Goal: Communication & Community: Answer question/provide support

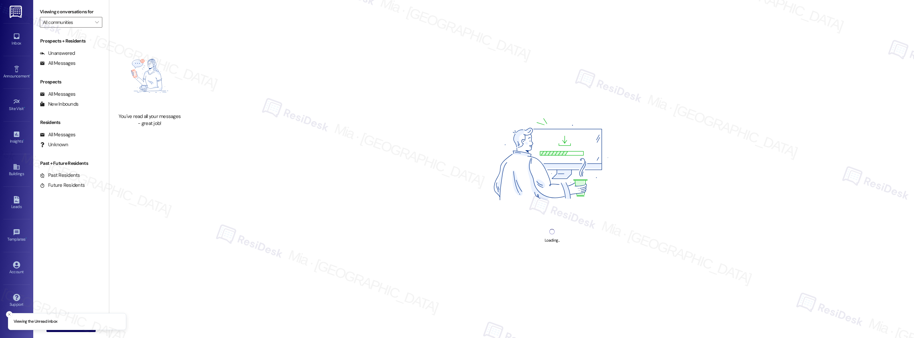
type input "Stadium Row LLC"
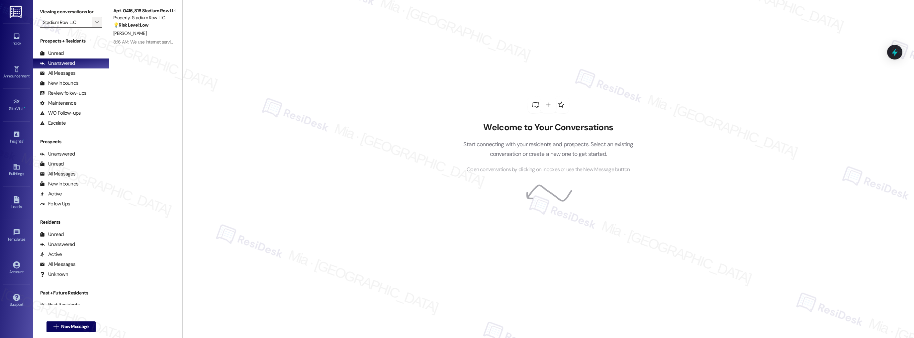
click at [94, 23] on span "" at bounding box center [97, 22] width 6 height 11
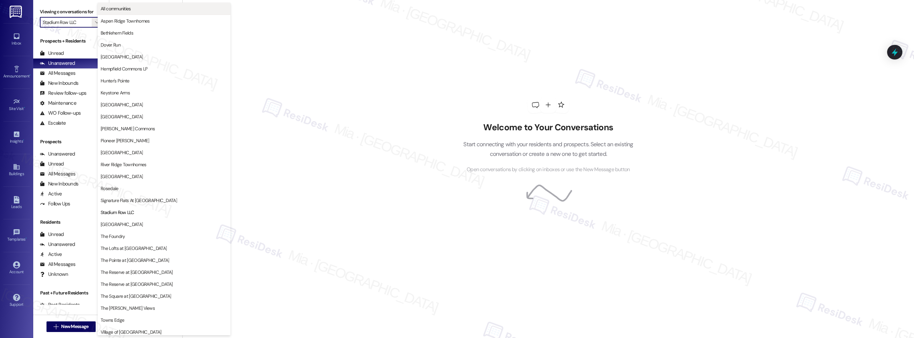
click at [124, 11] on span "All communities" at bounding box center [116, 8] width 30 height 7
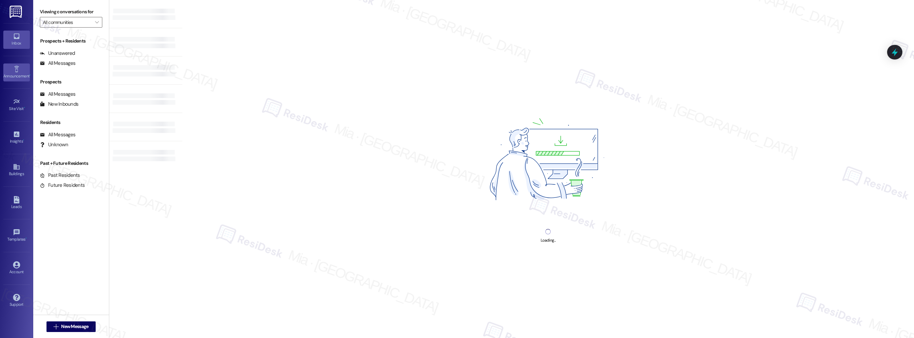
click at [23, 73] on div "Announcement •" at bounding box center [16, 76] width 33 height 7
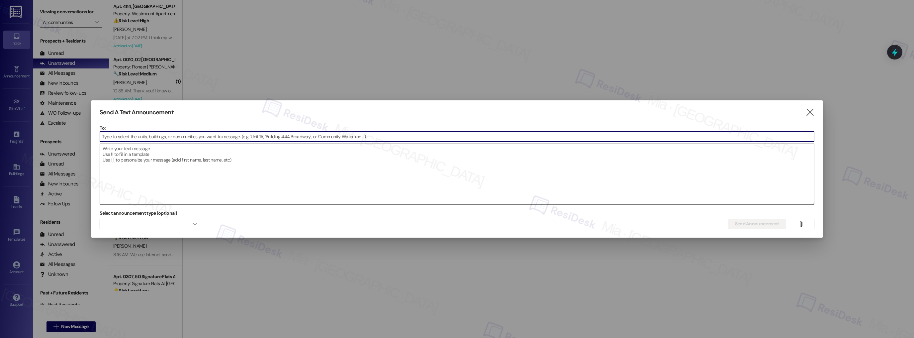
click at [133, 135] on input at bounding box center [457, 137] width 714 height 10
click at [114, 134] on input at bounding box center [457, 137] width 714 height 10
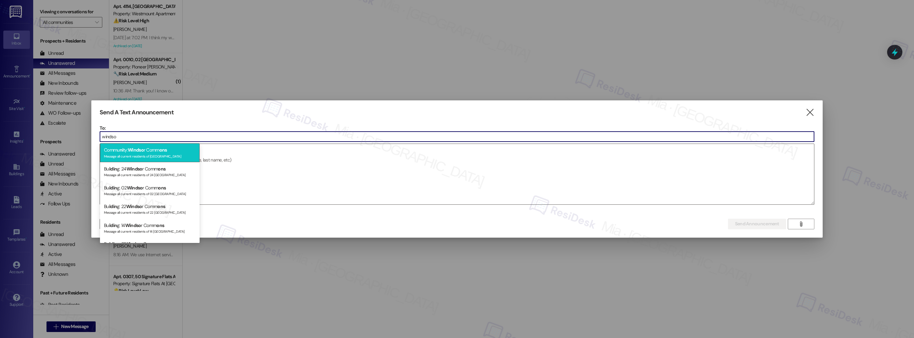
type input "windso"
click at [137, 157] on div "Message all current residents of [GEOGRAPHIC_DATA]" at bounding box center [150, 156] width 92 height 6
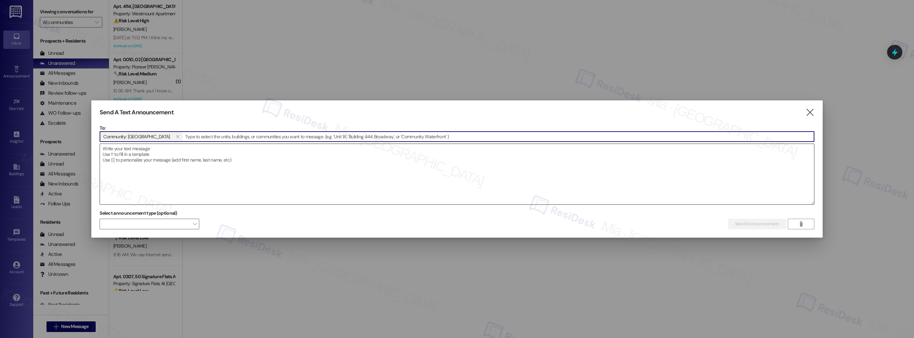
click at [154, 151] on textarea at bounding box center [457, 174] width 714 height 60
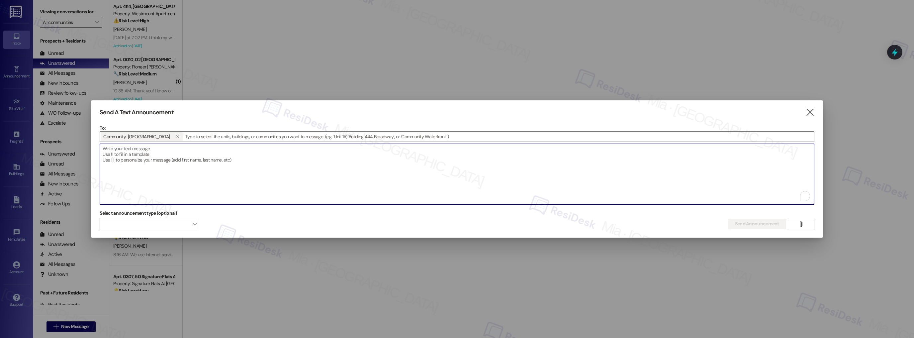
paste textarea "Hi {{first_name}}! Get ready for a fun-filled day! Our Doggy Pool Day is happen…"
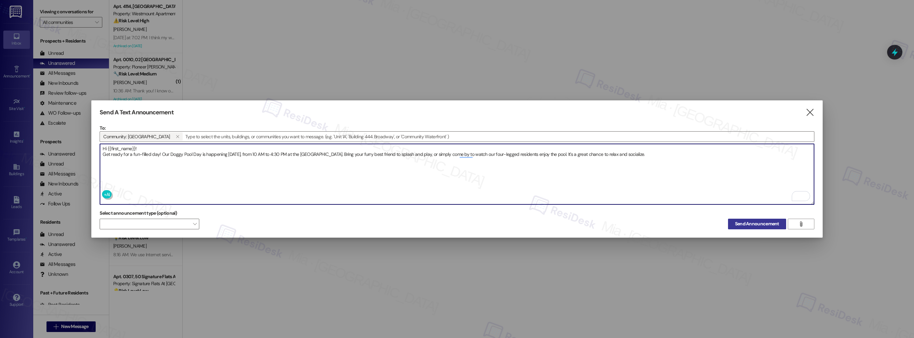
type textarea "Hi {{first_name}}! Get ready for a fun-filled day! Our Doggy Pool Day is happen…"
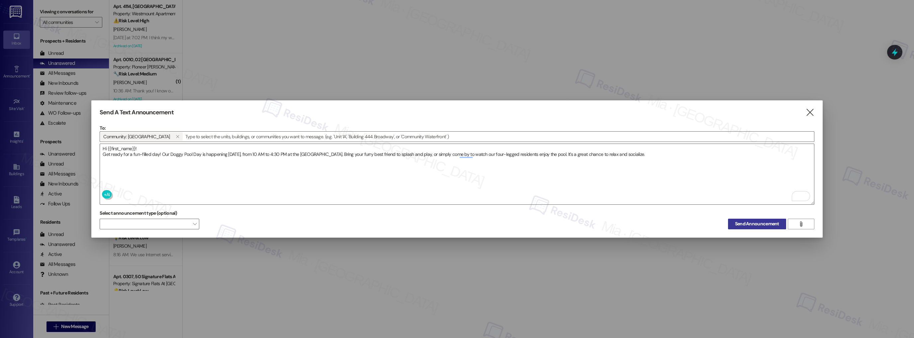
click at [748, 220] on span "Send Announcement" at bounding box center [757, 223] width 44 height 7
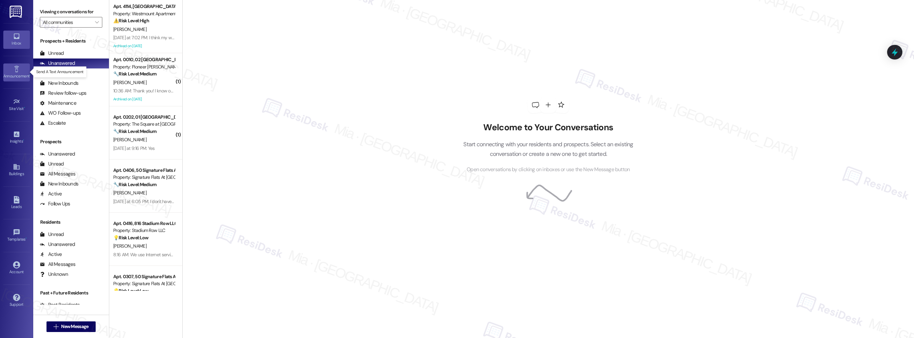
click at [19, 76] on div "Announcement •" at bounding box center [16, 76] width 33 height 7
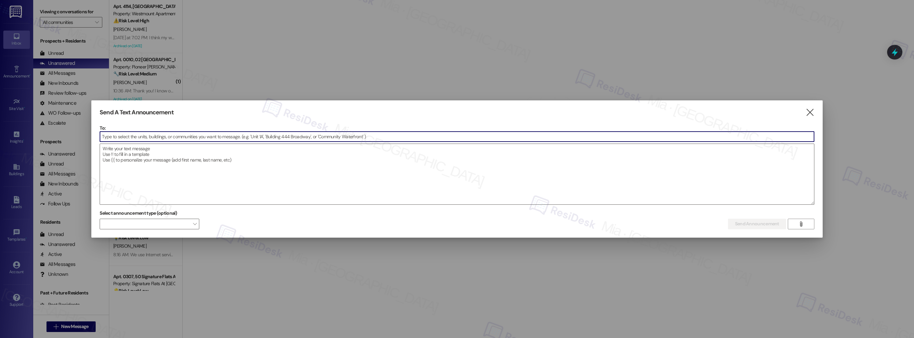
click at [149, 136] on input at bounding box center [457, 137] width 714 height 10
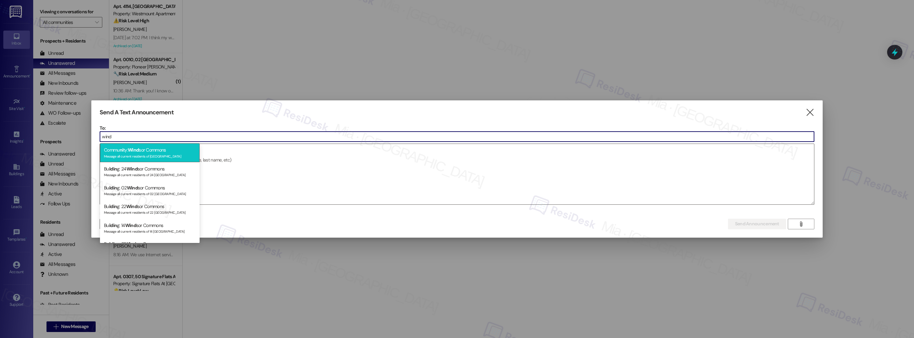
type input "wind"
click at [150, 150] on div "Commu ni ty: Wind sor Commons Message all current residents of Windsor Commons" at bounding box center [150, 152] width 100 height 19
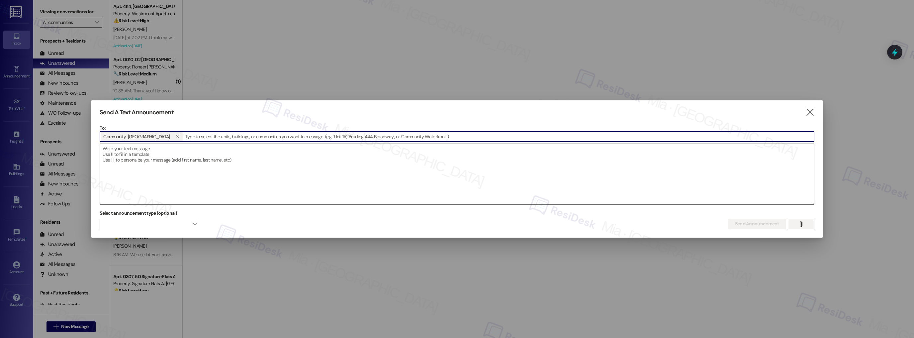
click at [801, 222] on icon "" at bounding box center [801, 223] width 5 height 5
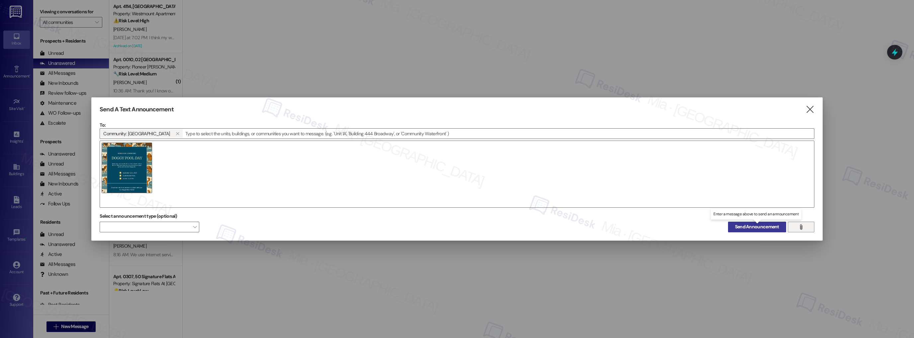
click at [755, 230] on span "Send Announcement" at bounding box center [757, 226] width 44 height 7
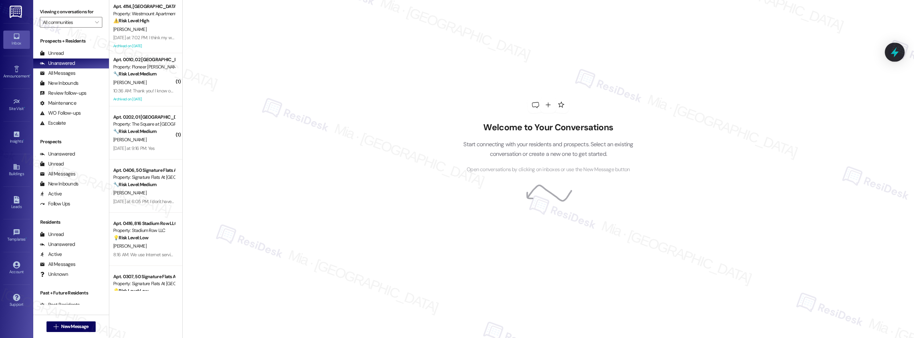
click at [901, 54] on div at bounding box center [895, 52] width 20 height 19
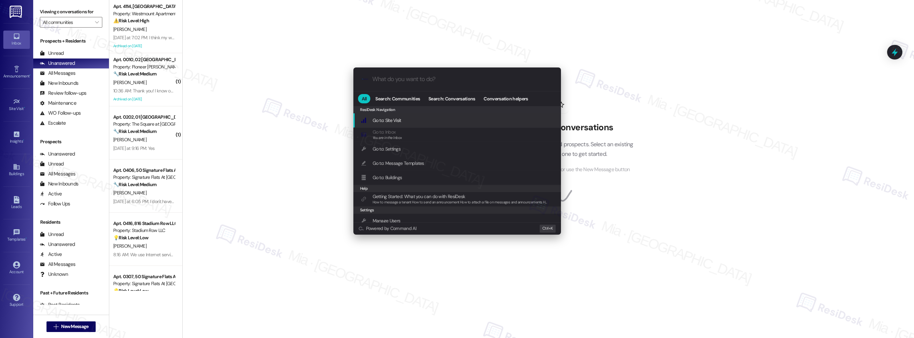
click at [409, 79] on input "What do you want to do?" at bounding box center [462, 79] width 180 height 7
type input "sla"
click at [417, 117] on span "Open Thread SLA Dashboard" at bounding box center [400, 120] width 55 height 7
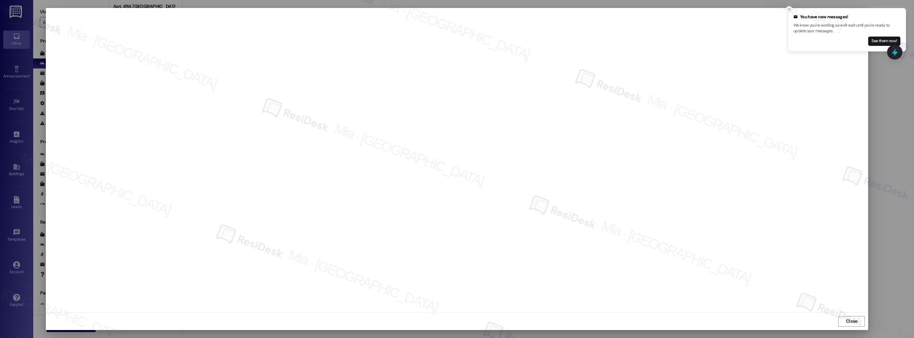
click at [791, 9] on icon "Close toast" at bounding box center [789, 9] width 4 height 4
click at [847, 321] on span "Close" at bounding box center [852, 321] width 12 height 7
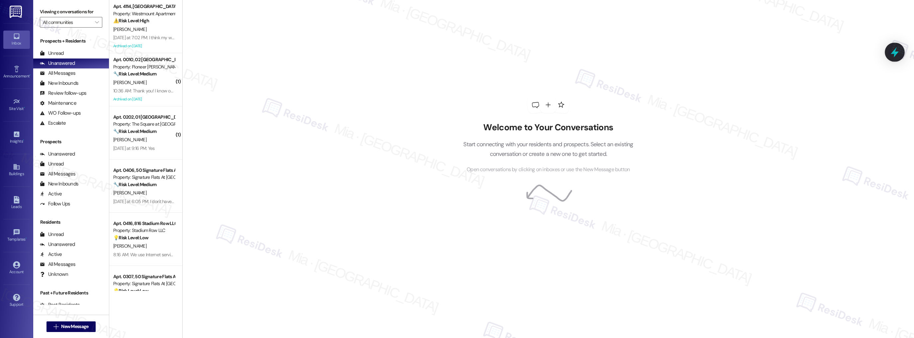
click at [893, 56] on icon at bounding box center [895, 52] width 11 height 11
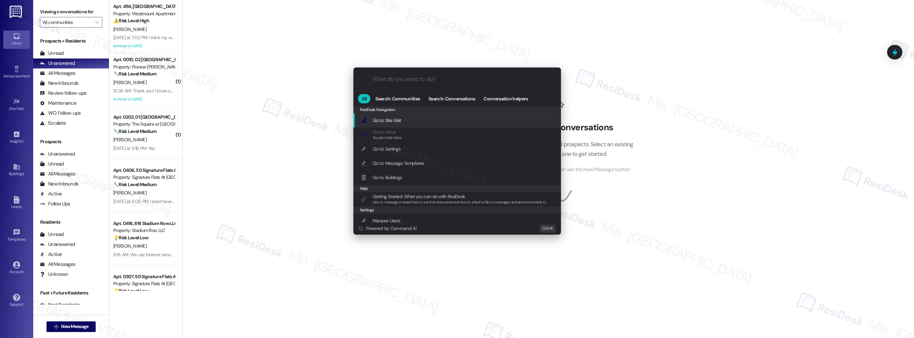
click at [92, 23] on div ".cls-1{fill:#0a055f;}.cls-2{fill:#0cc4c4;} resideskLogoBlueOrange All Search: C…" at bounding box center [457, 169] width 914 height 338
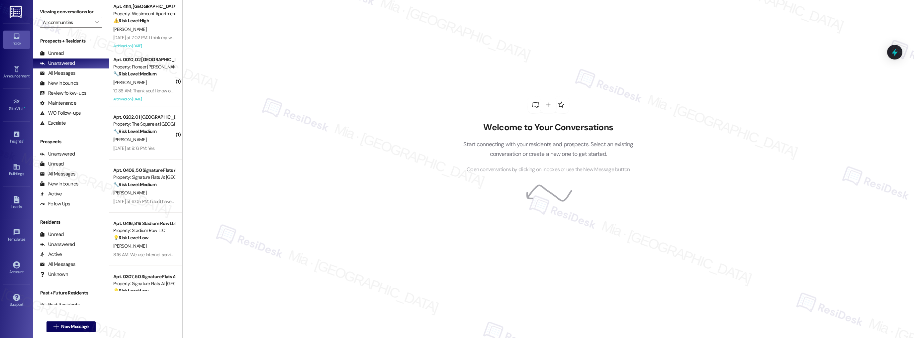
click at [95, 23] on icon "" at bounding box center [97, 22] width 4 height 5
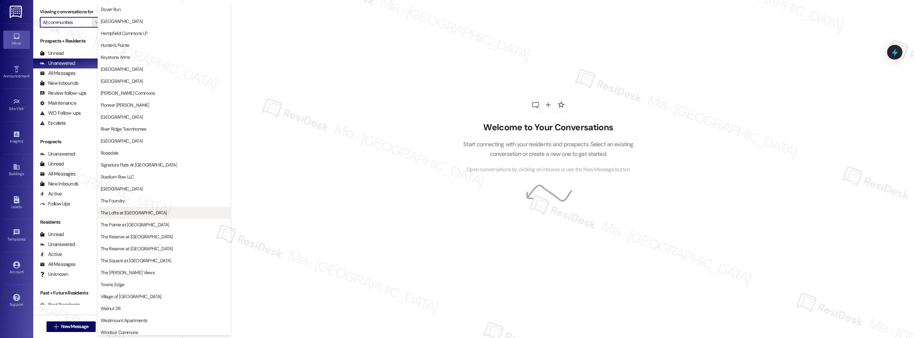
scroll to position [39, 0]
click at [162, 187] on span "[GEOGRAPHIC_DATA]" at bounding box center [164, 185] width 127 height 7
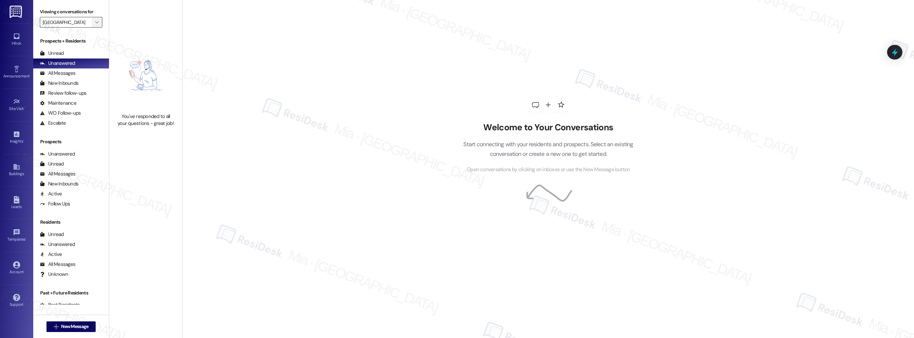
click at [95, 21] on icon "" at bounding box center [97, 22] width 4 height 5
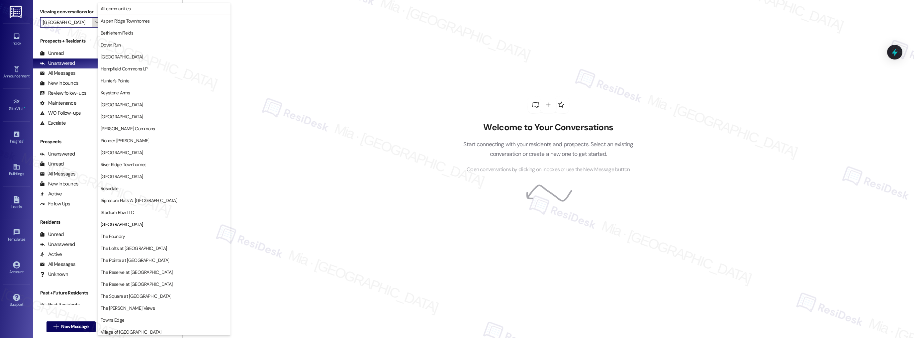
scroll to position [39, 0]
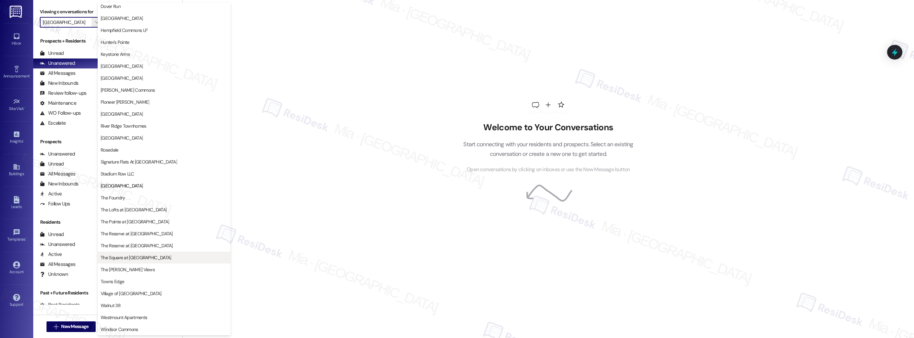
click at [133, 260] on span "The Square at [GEOGRAPHIC_DATA]" at bounding box center [136, 257] width 70 height 7
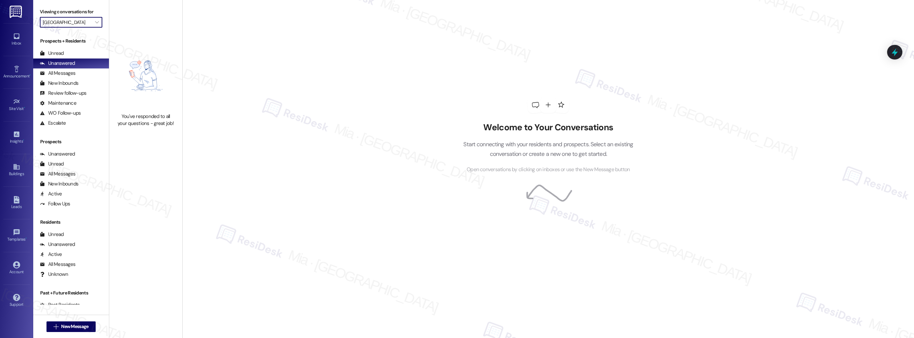
type input "The Square at [GEOGRAPHIC_DATA]"
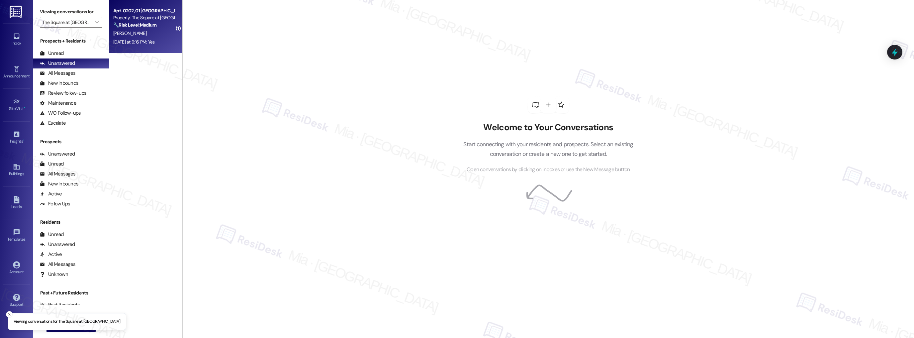
click at [156, 47] on div "Apt. 0202, 01 The Square At Bridgeport Property: The Square at Bridgeport 🔧 Ris…" at bounding box center [145, 26] width 73 height 53
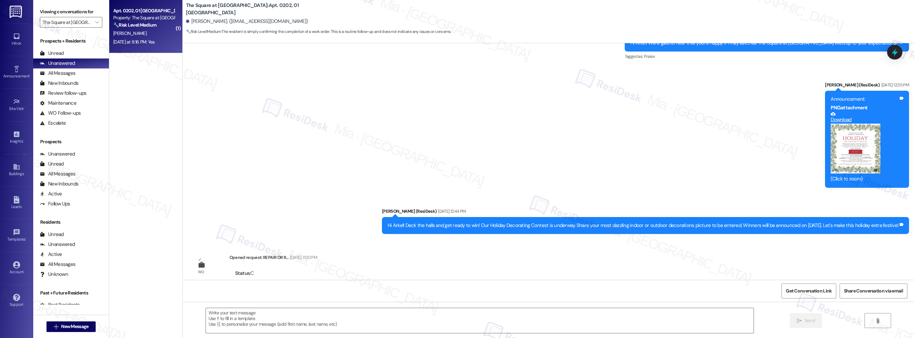
type textarea "Fetching suggested responses. Please feel free to read through the conversation…"
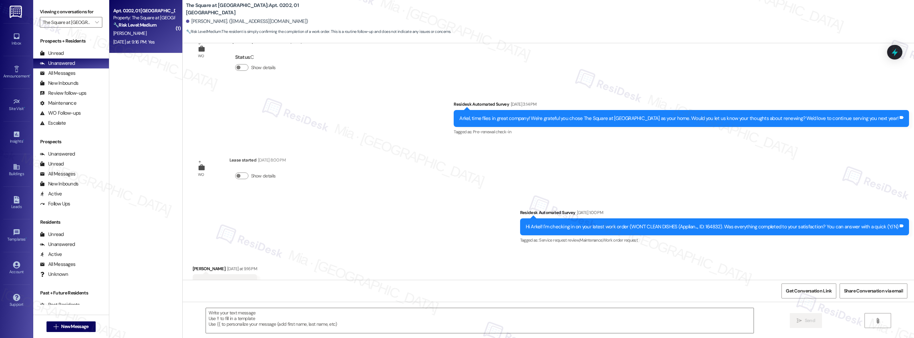
scroll to position [813, 0]
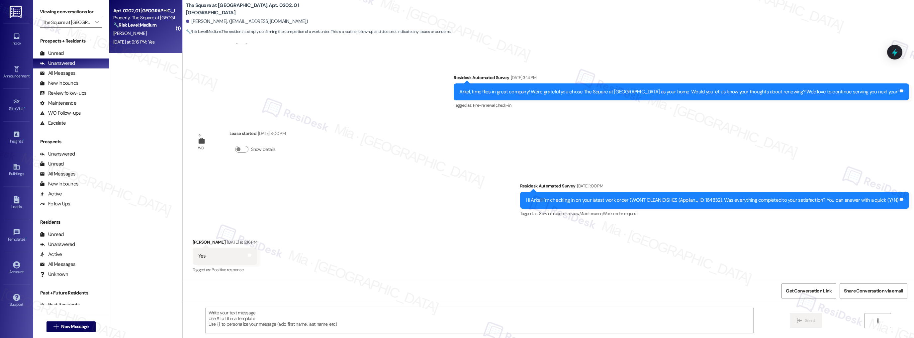
click at [266, 318] on textarea at bounding box center [480, 320] width 548 height 25
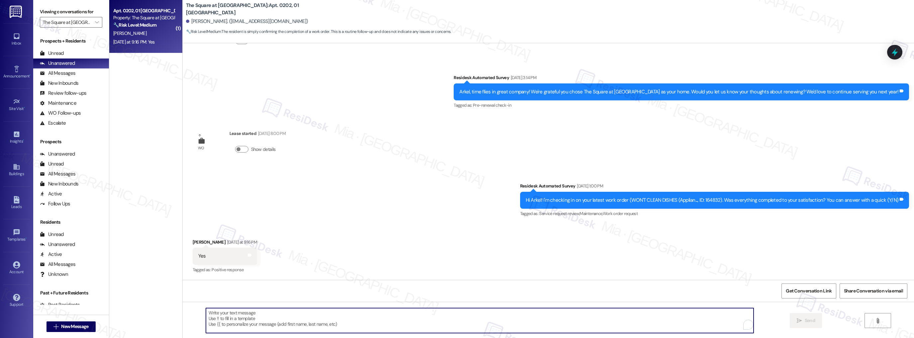
paste textarea "hank you so much for sharing your feedback! I’m so glad to know you’re satisfie…"
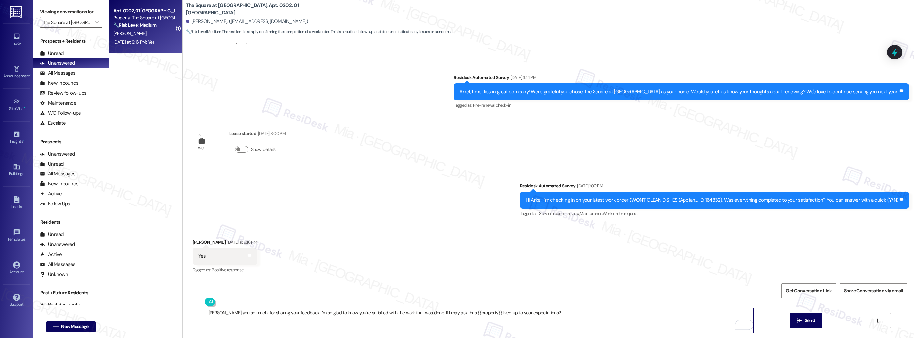
click at [206, 313] on textarea "hank you so much for sharing your feedback! I’m so glad to know you’re satisfie…" at bounding box center [480, 320] width 548 height 25
click at [241, 314] on textarea "Thank you so much for sharing your feedback! I’m so glad to know you’re satisfi…" at bounding box center [480, 320] width 548 height 25
type textarea "Thank you so much, Arkel, for sharing your feedback! I’m pleased to know you’re…"
click at [812, 321] on span "Send" at bounding box center [810, 320] width 10 height 7
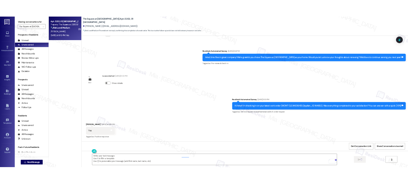
scroll to position [813, 0]
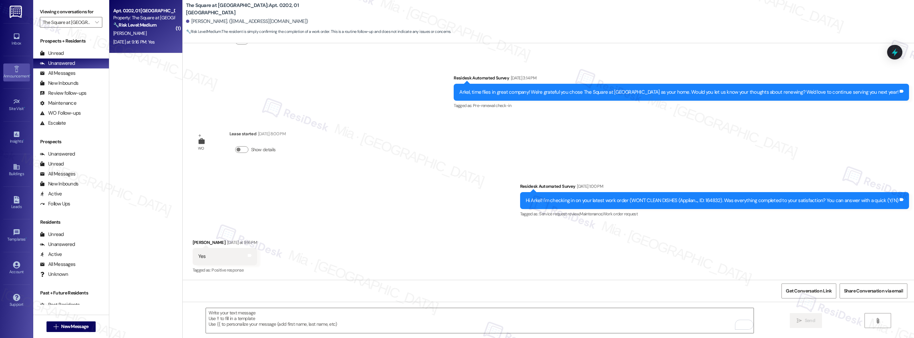
click at [15, 75] on div "Announcement •" at bounding box center [16, 76] width 33 height 7
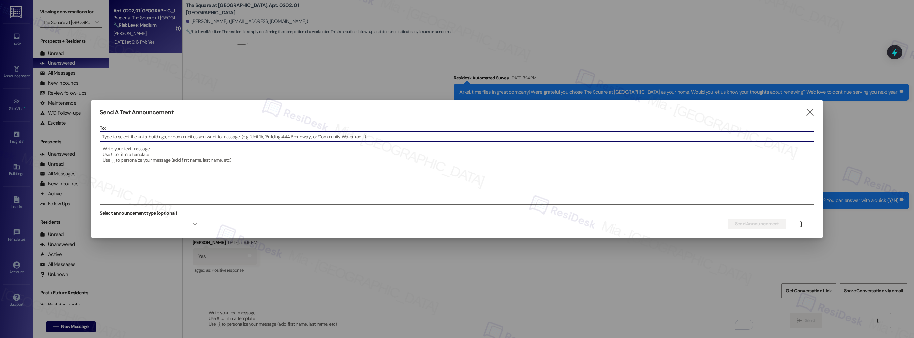
click at [114, 135] on input at bounding box center [457, 137] width 714 height 10
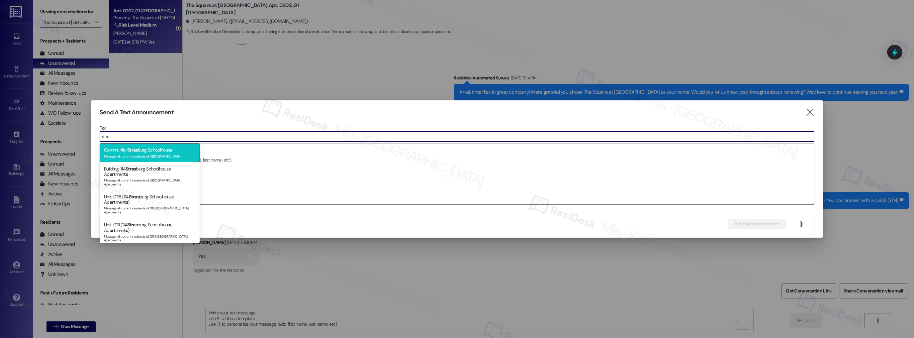
type input "stra"
click at [129, 149] on span "Stras" at bounding box center [132, 150] width 11 height 6
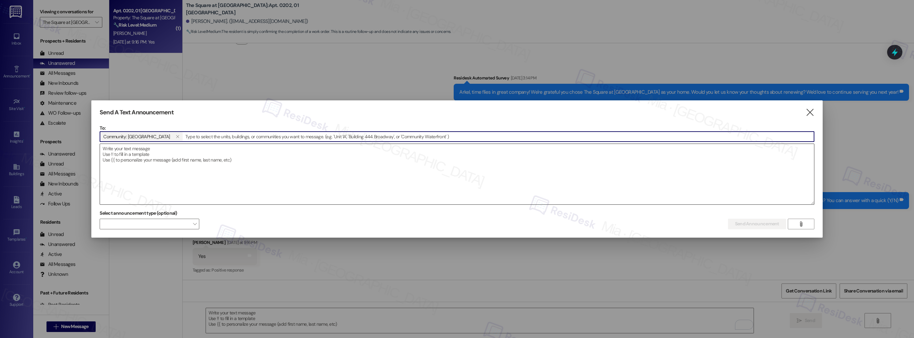
click at [129, 151] on textarea at bounding box center [457, 174] width 714 height 60
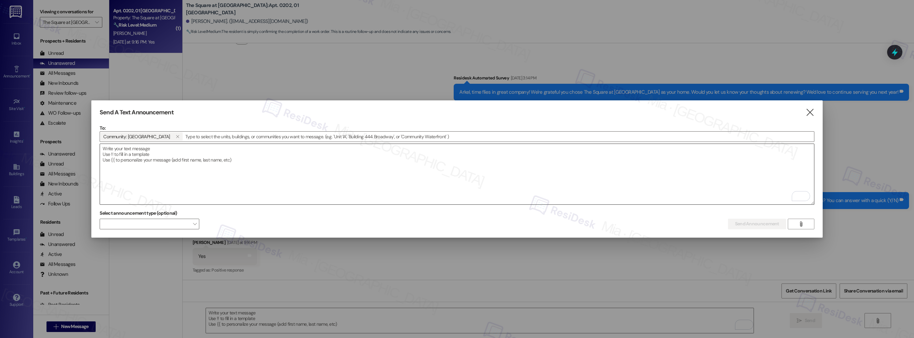
click at [161, 148] on textarea "To enrich screen reader interactions, please activate Accessibility in Grammarl…" at bounding box center [457, 174] width 714 height 60
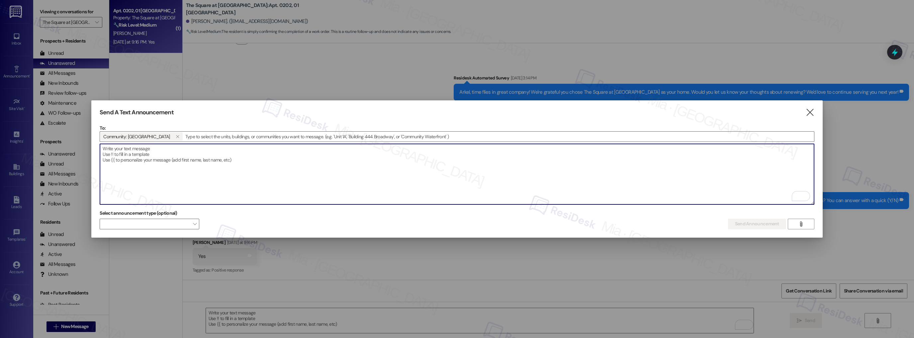
paste textarea "Hi {{first_name}}, I'm working with {{property}} on a survey to understand how …"
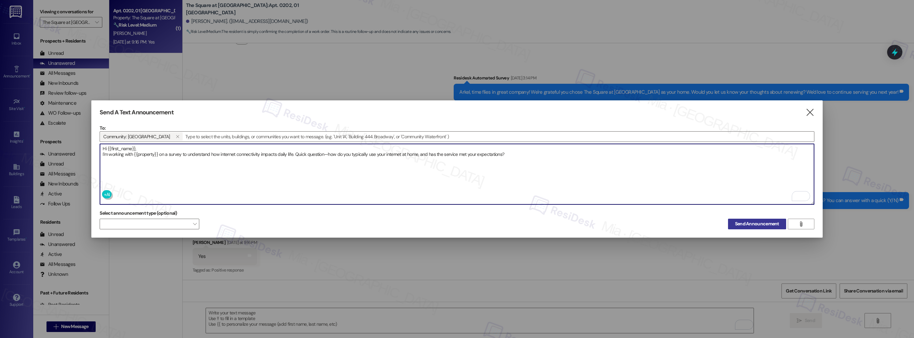
type textarea "Hi {{first_name}}, I'm working with {{property}} on a survey to understand how …"
click at [748, 220] on span "Send Announcement" at bounding box center [757, 223] width 44 height 7
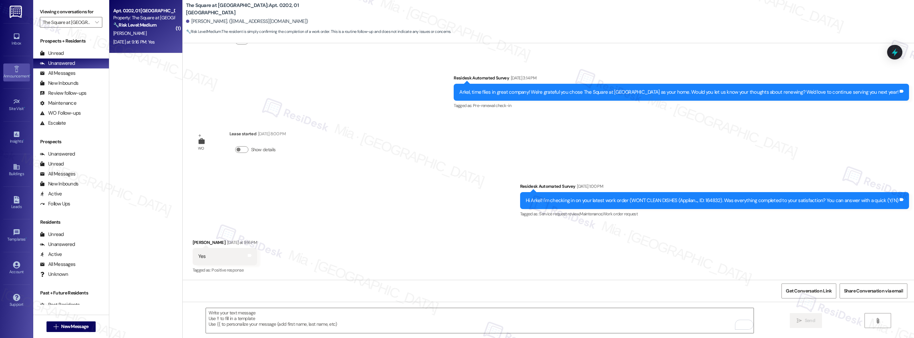
click at [20, 69] on link "Announcement •" at bounding box center [16, 72] width 27 height 18
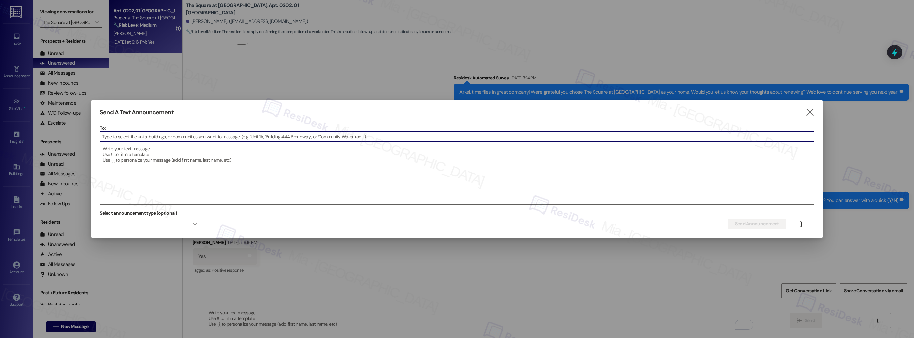
click at [167, 135] on input at bounding box center [457, 137] width 714 height 10
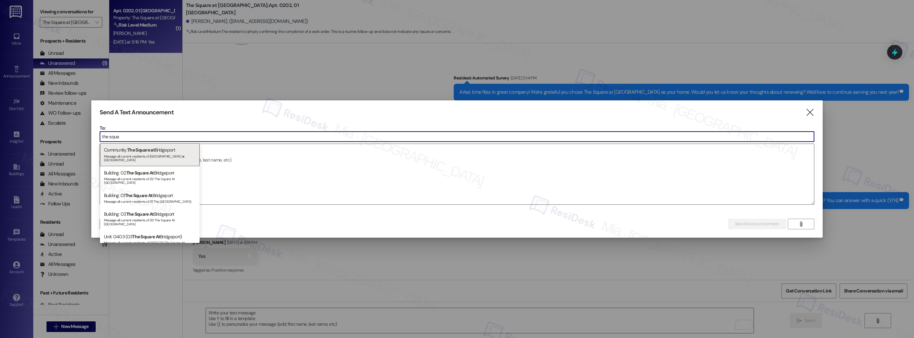
type input "the squa"
click at [165, 153] on div "Community: The Squa r e at Bridgeport Message all current residents of The Squa…" at bounding box center [150, 154] width 100 height 23
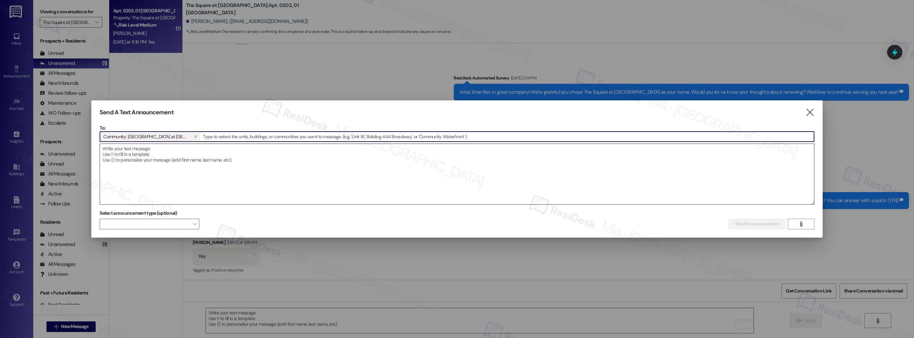
click at [177, 155] on textarea at bounding box center [457, 174] width 714 height 60
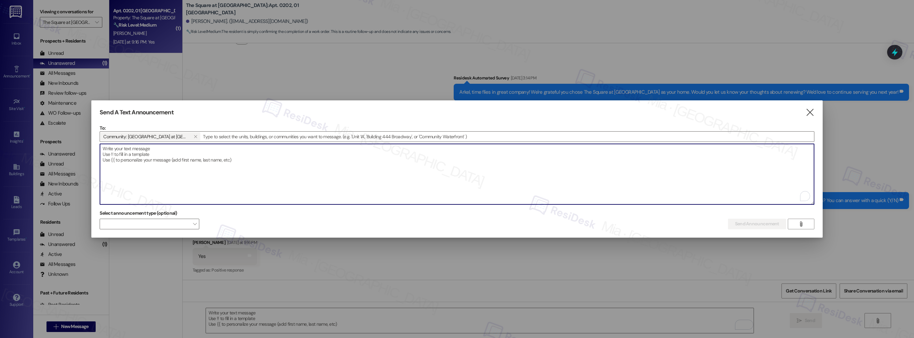
paste textarea "Hi {{first_name}}, I'm working with {{property}} on a survey to understand how …"
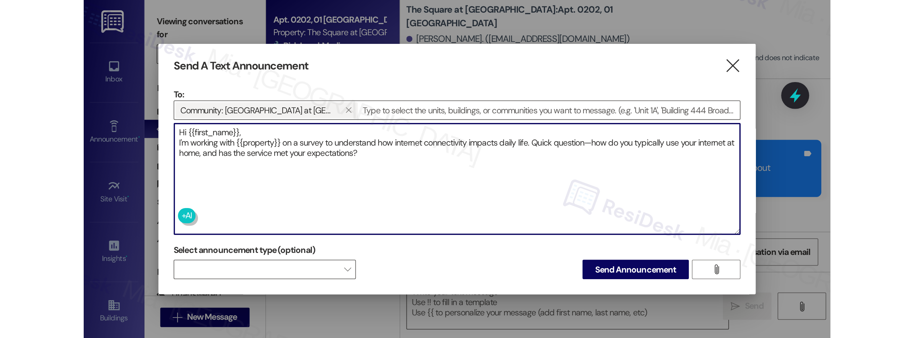
scroll to position [813, 0]
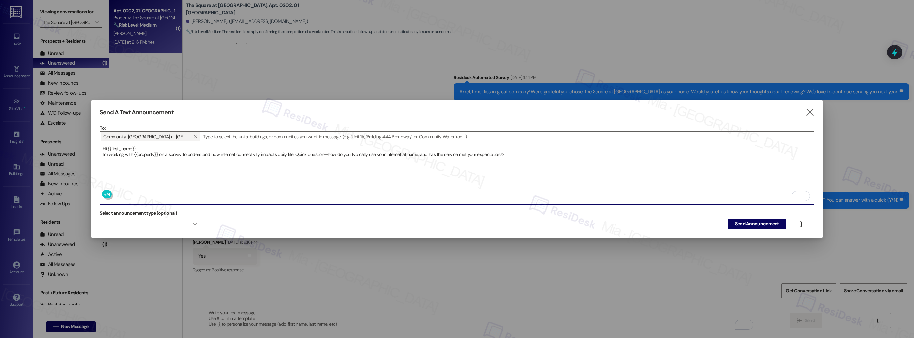
click at [208, 161] on textarea "Hi {{first_name}}, I'm working with {{property}} on a survey to understand how …" at bounding box center [457, 174] width 714 height 60
type textarea "Hi {{first_name}}, I'm working with {{property}} on a survey to understand how …"
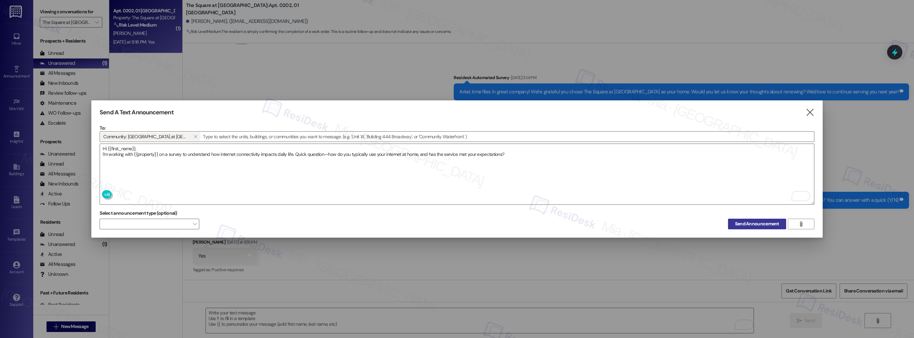
click at [750, 224] on span "Send Announcement" at bounding box center [757, 223] width 44 height 7
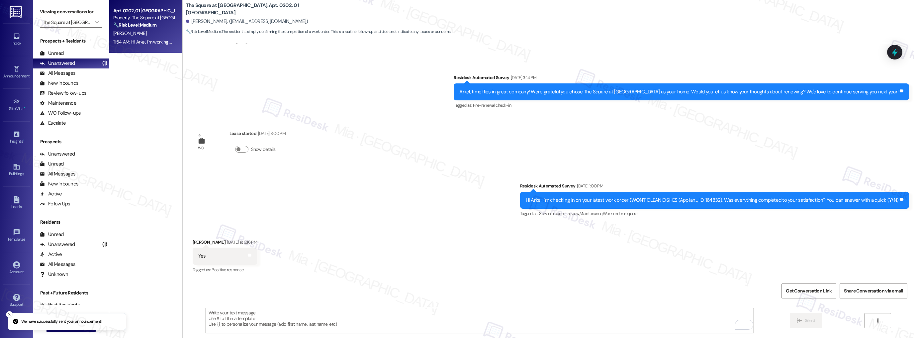
scroll to position [813, 0]
click at [95, 22] on icon "" at bounding box center [97, 22] width 4 height 5
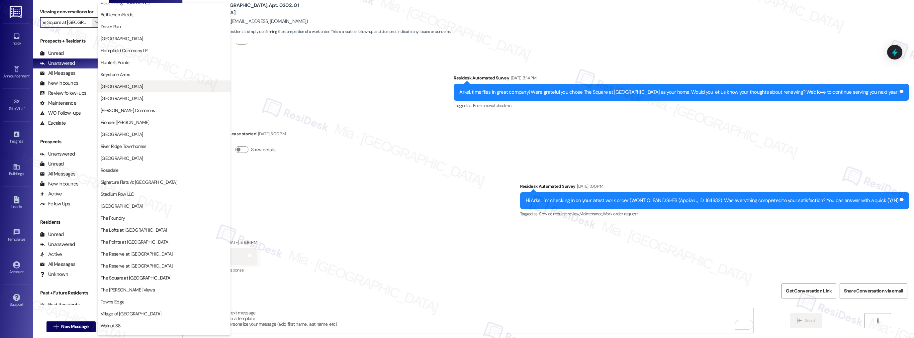
scroll to position [0, 0]
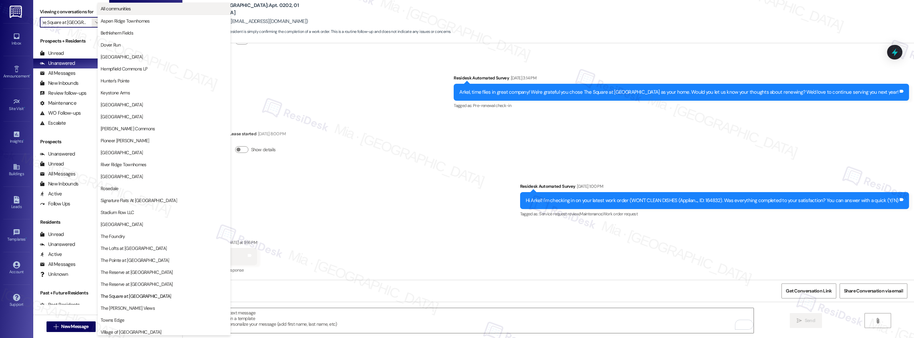
click at [131, 6] on span "All communities" at bounding box center [116, 8] width 30 height 7
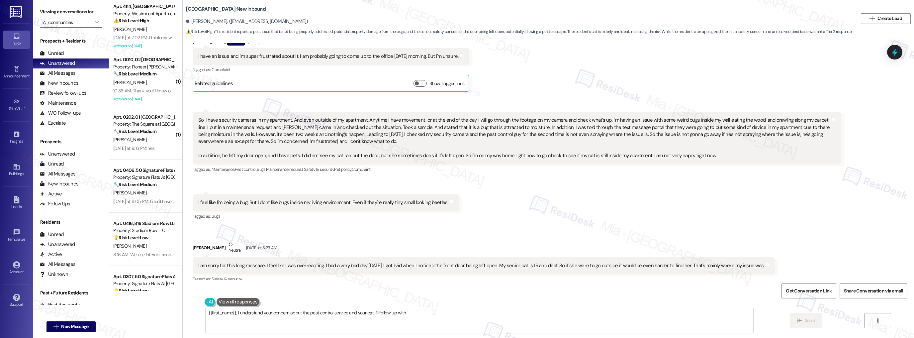
scroll to position [591, 0]
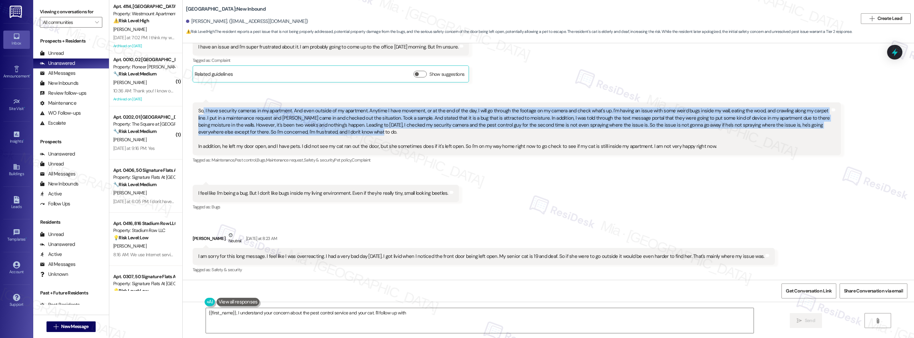
drag, startPoint x: 198, startPoint y: 110, endPoint x: 738, endPoint y: 132, distance: 540.7
click at [738, 132] on div "So, I have security cameras in my apartment. And even outside of my apartment. …" at bounding box center [514, 128] width 632 height 43
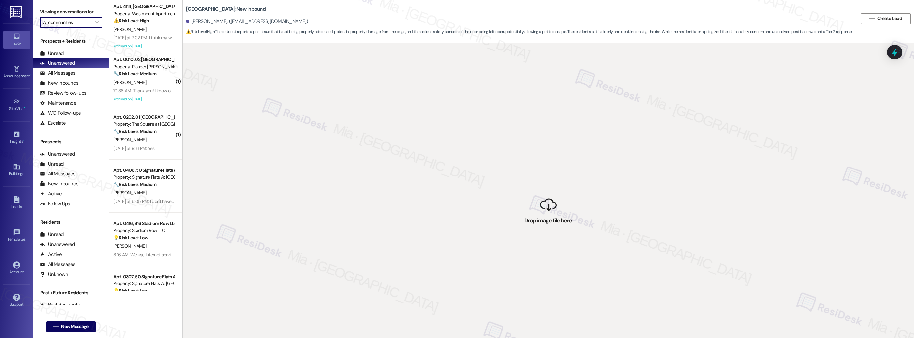
click at [85, 22] on input "All communities" at bounding box center [67, 22] width 49 height 11
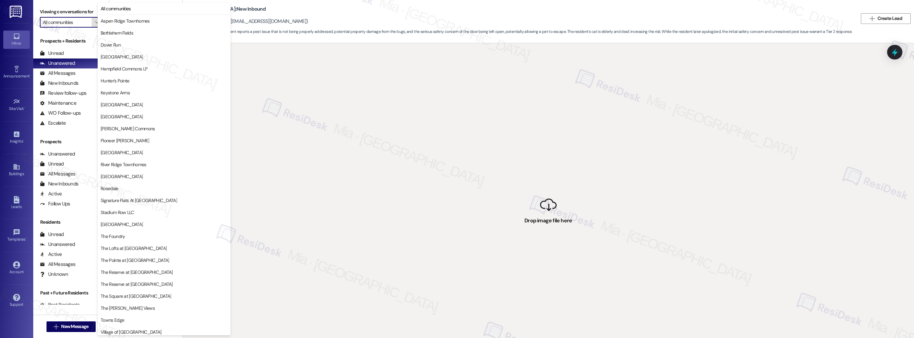
click at [95, 21] on icon "" at bounding box center [97, 22] width 4 height 5
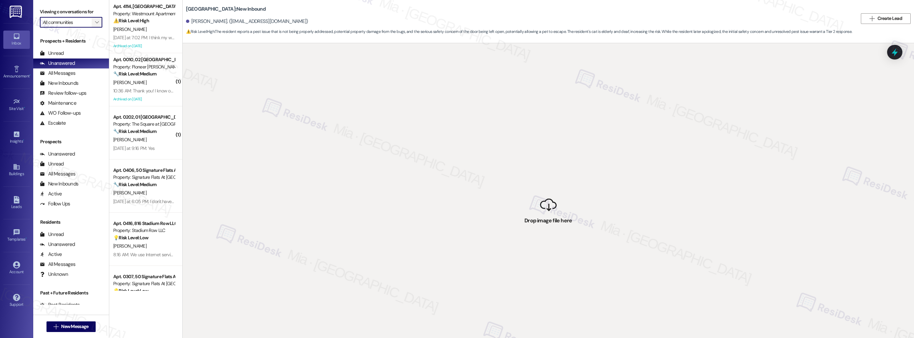
click at [95, 21] on icon "" at bounding box center [97, 22] width 4 height 5
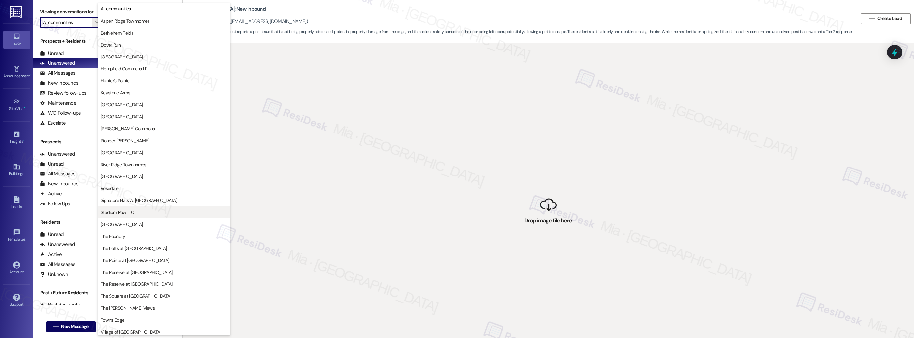
click at [159, 213] on span "Stadium Row LLC" at bounding box center [164, 212] width 127 height 7
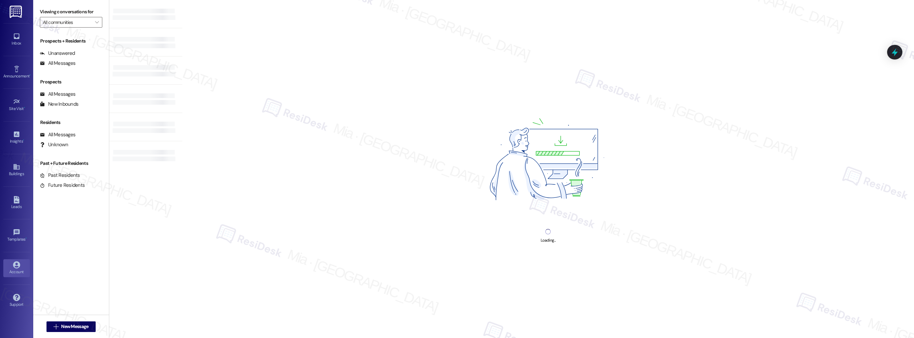
type input "Stadium Row LLC"
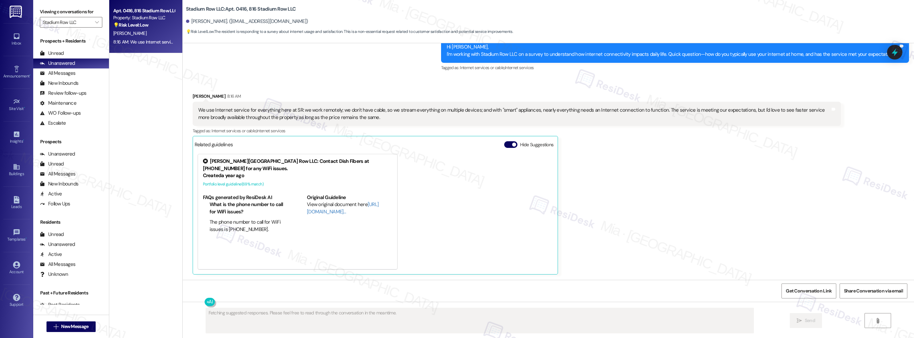
scroll to position [6992, 0]
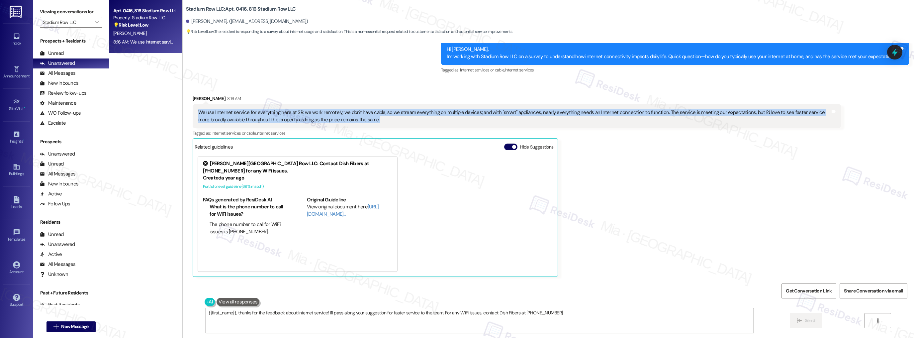
type textarea "{{first_name}}, thanks for the feedback about internet service! I'll pass along…"
drag, startPoint x: 195, startPoint y: 110, endPoint x: 362, endPoint y: 117, distance: 166.6
click at [362, 117] on div "We use Internet service for everything here at SR: we work remotely; we don't h…" at bounding box center [514, 116] width 632 height 14
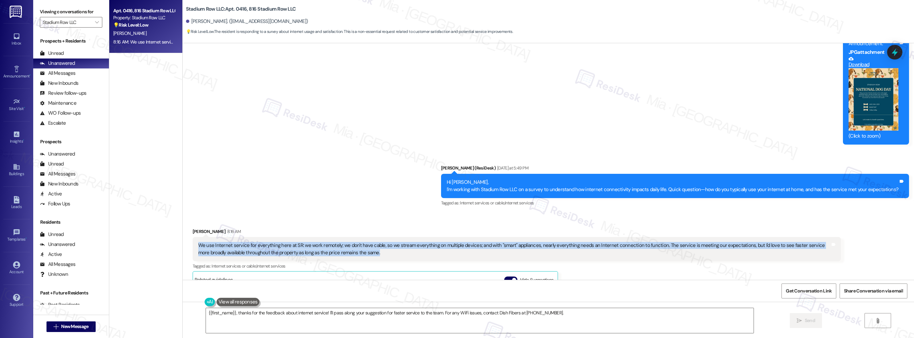
scroll to position [6859, 0]
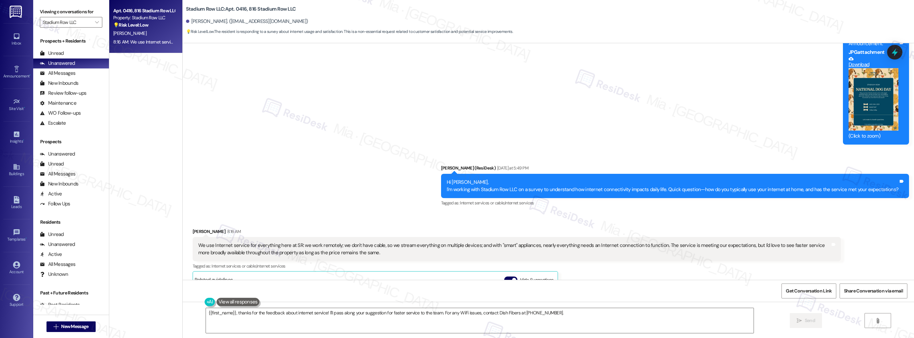
click at [165, 48] on div "Apt. 0416, 816 Stadium Row LLC Property: Stadium Row LLC 💡 Risk Level: Low The …" at bounding box center [145, 26] width 73 height 53
click at [95, 21] on icon "" at bounding box center [97, 22] width 4 height 5
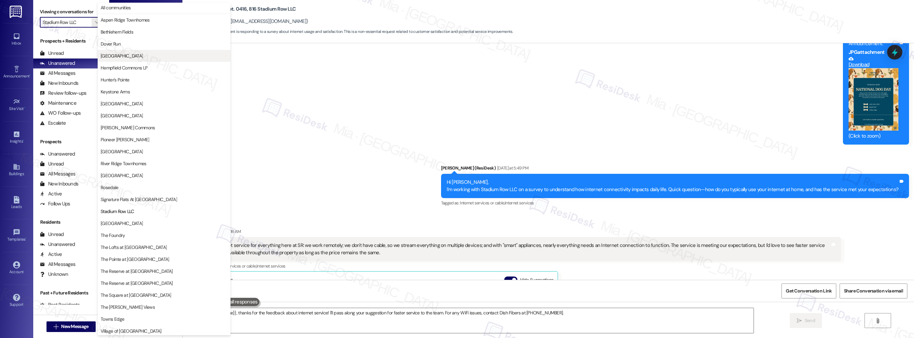
scroll to position [0, 0]
click at [126, 10] on span "All communities" at bounding box center [116, 8] width 30 height 7
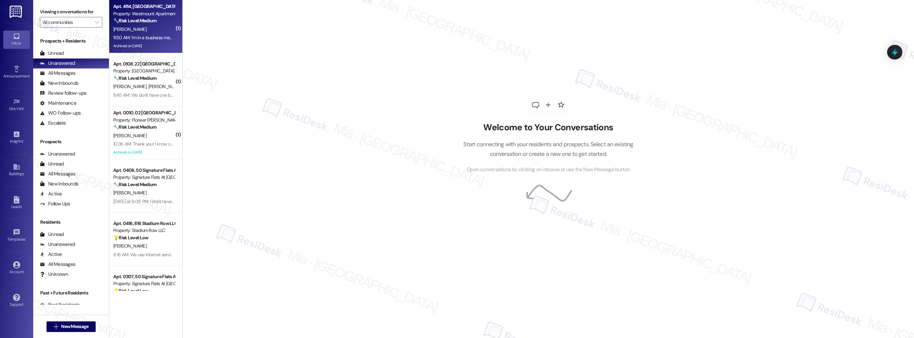
click at [163, 48] on div "Archived on [DATE]" at bounding box center [144, 46] width 63 height 8
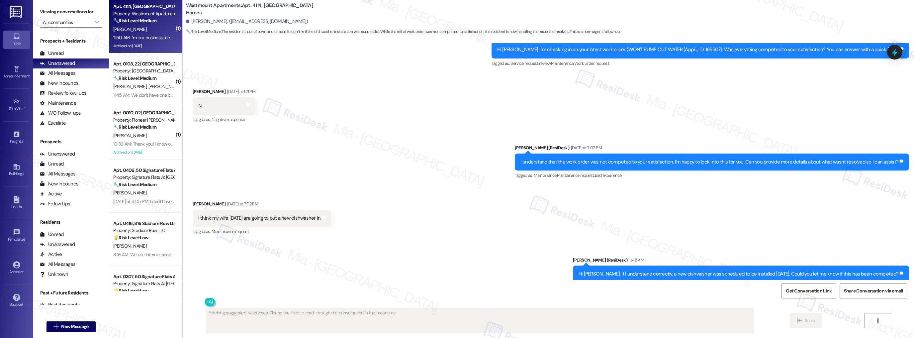
scroll to position [4651, 0]
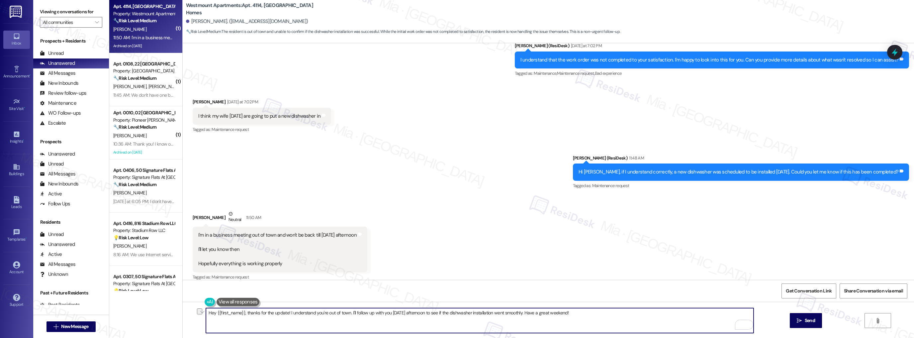
drag, startPoint x: 348, startPoint y: 312, endPoint x: 527, endPoint y: 312, distance: 179.1
click at [527, 312] on textarea "Hey {{first_name}}, thanks for the update! I understand you're out of town. I'l…" at bounding box center [480, 320] width 548 height 25
click at [502, 315] on textarea "Hey {{first_name}}, thanks for the update! I understand you're out of town and …" at bounding box center [480, 320] width 548 height 25
type textarea "Hey {{first_name}}, thanks for the update! I understand you're out of town and …"
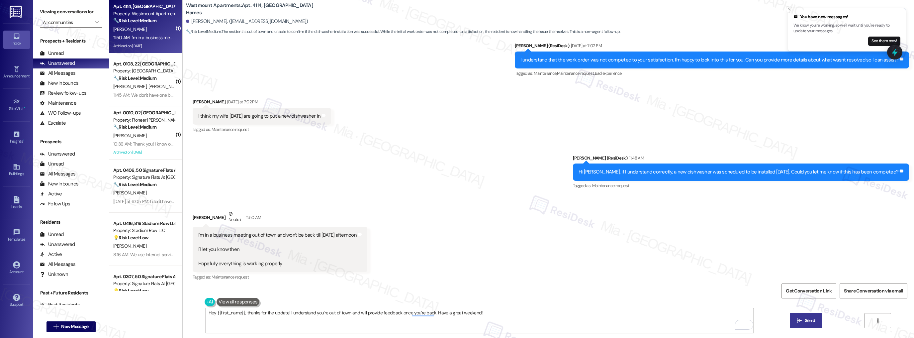
click at [806, 322] on span "Send" at bounding box center [810, 320] width 10 height 7
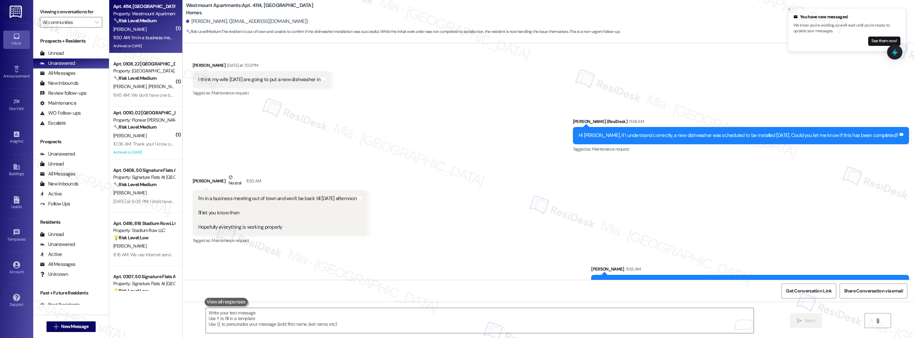
scroll to position [4697, 0]
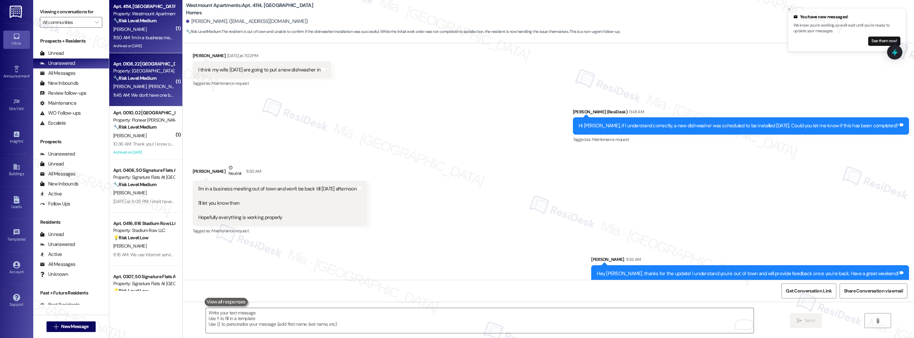
click at [144, 83] on div "[PERSON_NAME] [PERSON_NAME]" at bounding box center [144, 86] width 63 height 8
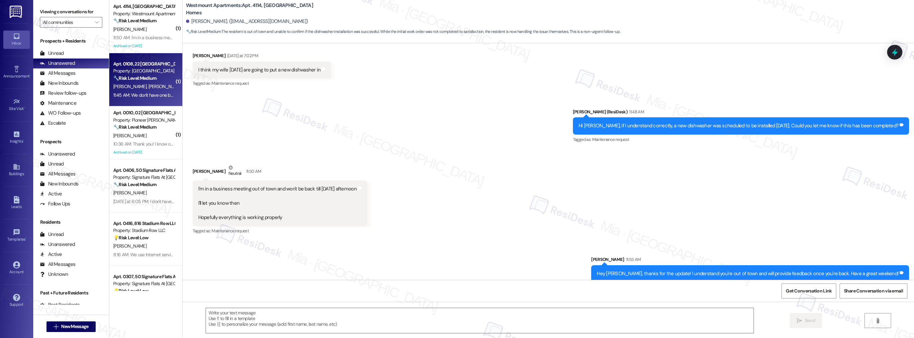
type textarea "Fetching suggested responses. Please feel free to read through the conversation…"
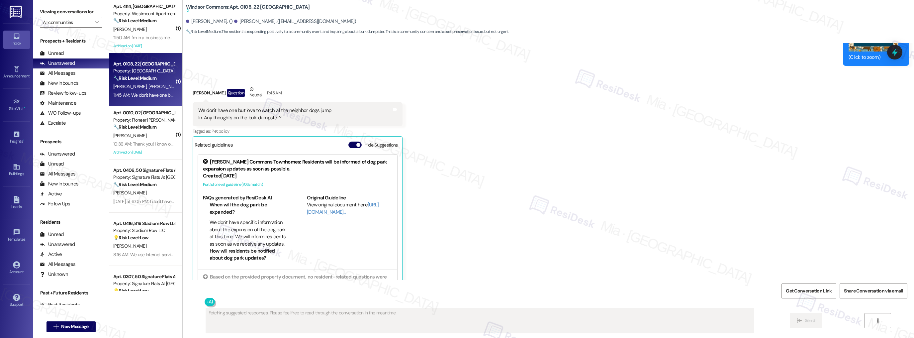
scroll to position [3261, 0]
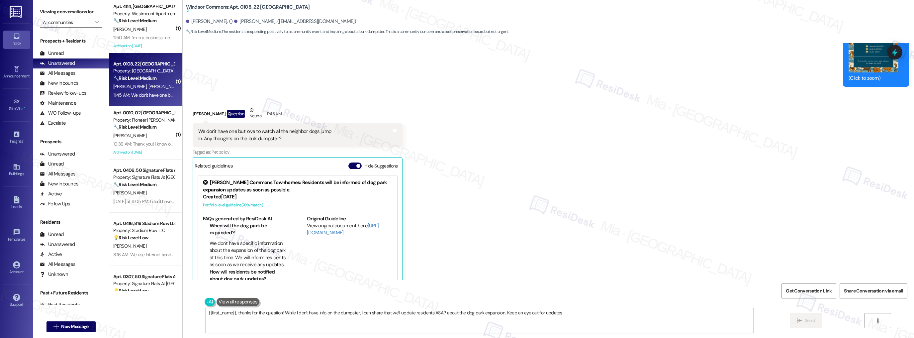
type textarea "{{first_name}}, thanks for the question! While I don't have info on the dumpste…"
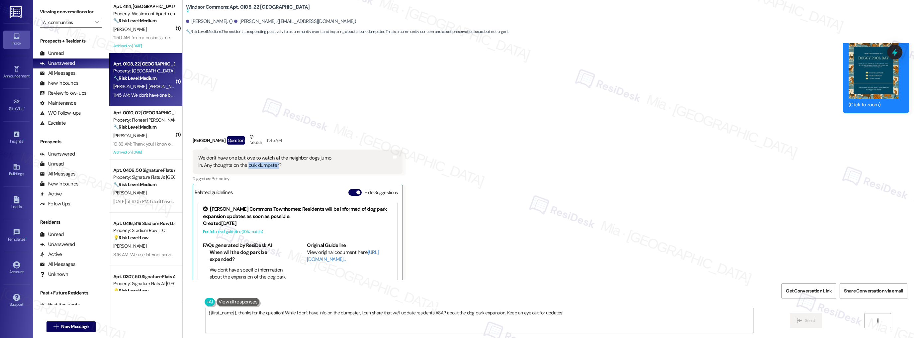
drag, startPoint x: 272, startPoint y: 158, endPoint x: 242, endPoint y: 158, distance: 30.6
click at [242, 158] on div "We don't have one but love to watch all the neighbor dogs jump In. Any thoughts…" at bounding box center [264, 162] width 133 height 14
copy div "bulk dumpster"
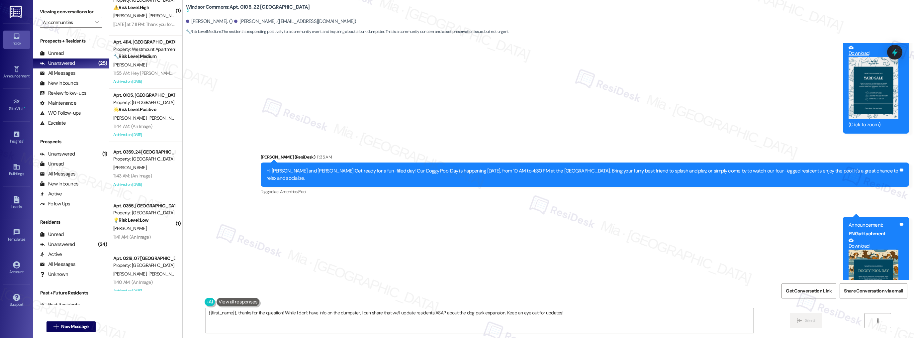
scroll to position [985, 0]
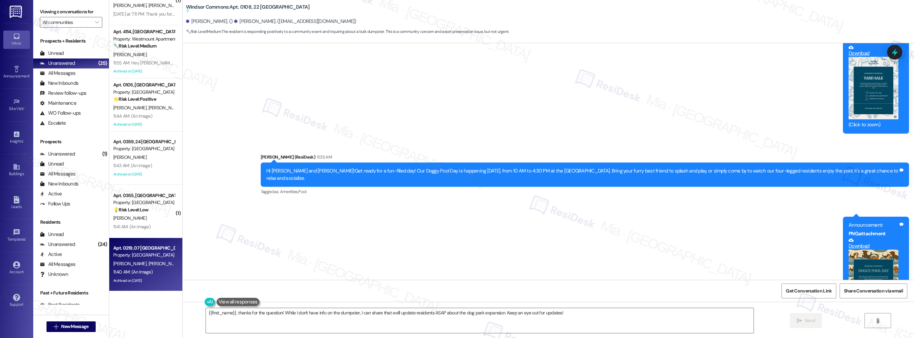
click at [150, 268] on div "11:40 AM: (An Image) 11:40 AM: (An Image)" at bounding box center [144, 272] width 63 height 8
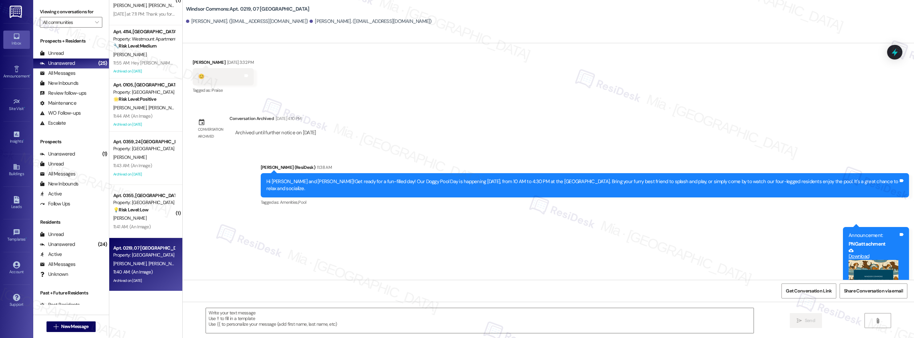
type textarea "Fetching suggested responses. Please feel free to read through the conversation…"
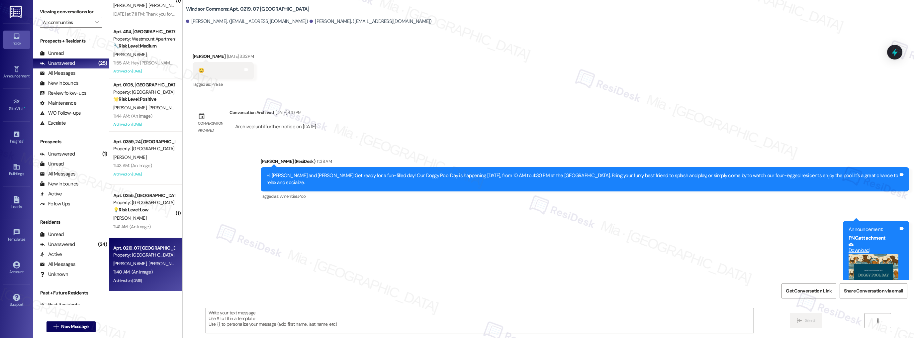
scroll to position [12101, 0]
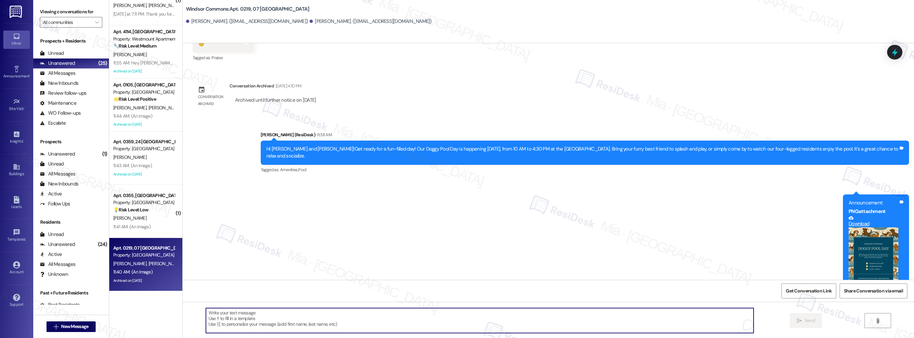
click at [445, 320] on textarea "To enrich screen reader interactions, please activate Accessibility in Grammarl…" at bounding box center [480, 320] width 548 height 25
click at [891, 52] on icon at bounding box center [895, 52] width 11 height 11
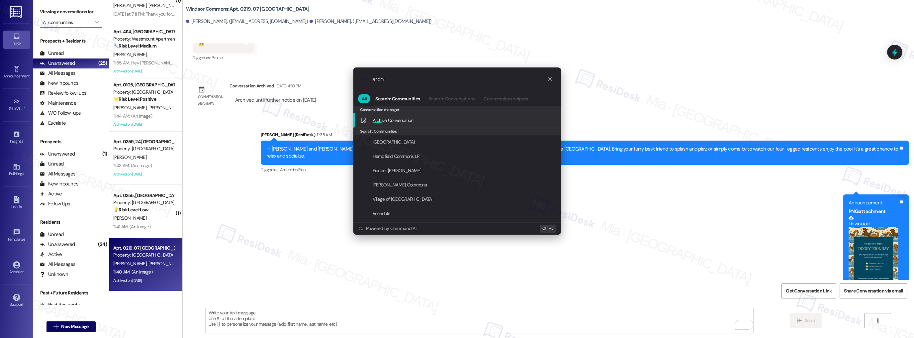
type input "archi"
click at [403, 120] on span "Archi ve Conversation" at bounding box center [393, 120] width 41 height 6
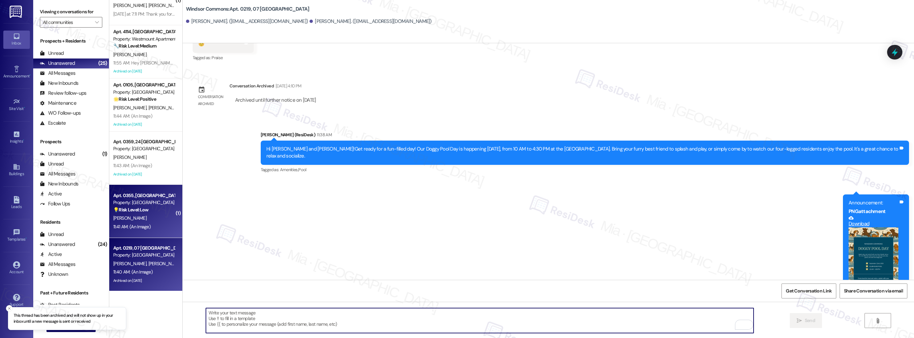
click at [126, 224] on div "11:41 AM: (An Image) 11:41 AM: (An Image)" at bounding box center [131, 227] width 37 height 6
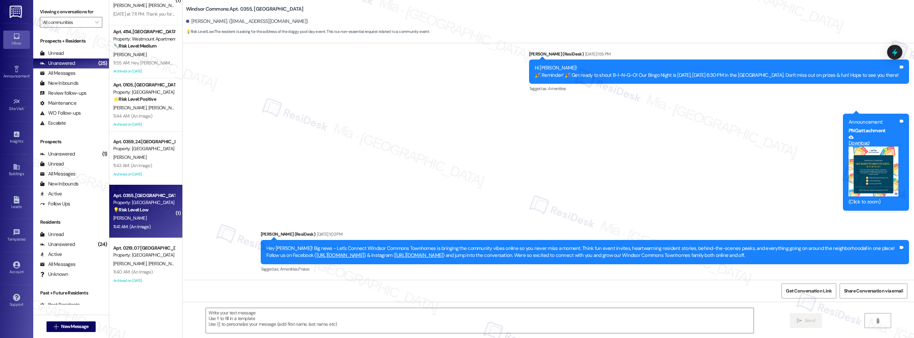
type textarea "Fetching suggested responses. Please feel free to read through the conversation…"
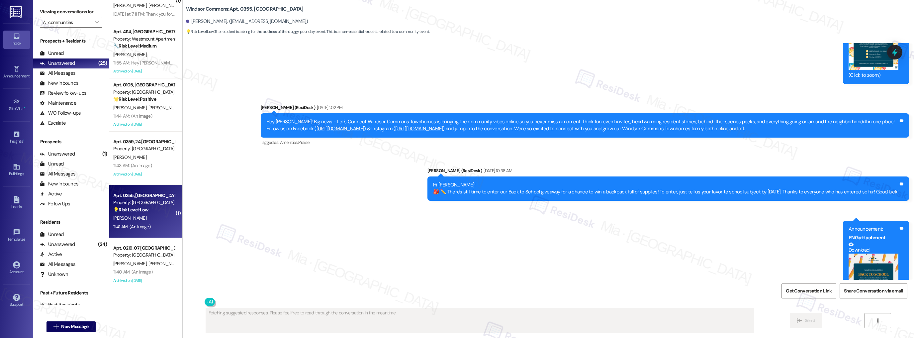
scroll to position [4028, 0]
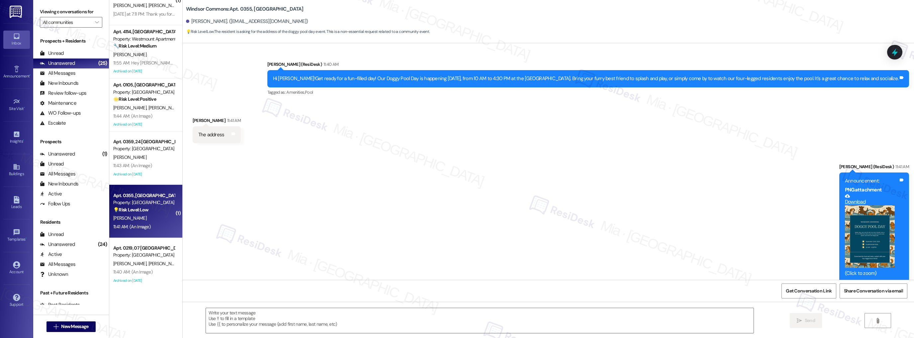
click at [876, 225] on button "Zoom image" at bounding box center [870, 236] width 50 height 62
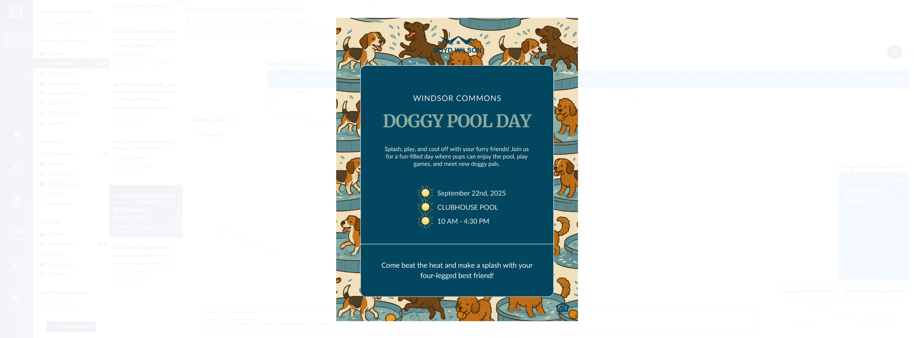
click at [686, 194] on button "Unzoom image" at bounding box center [457, 169] width 914 height 338
